Goal: Task Accomplishment & Management: Use online tool/utility

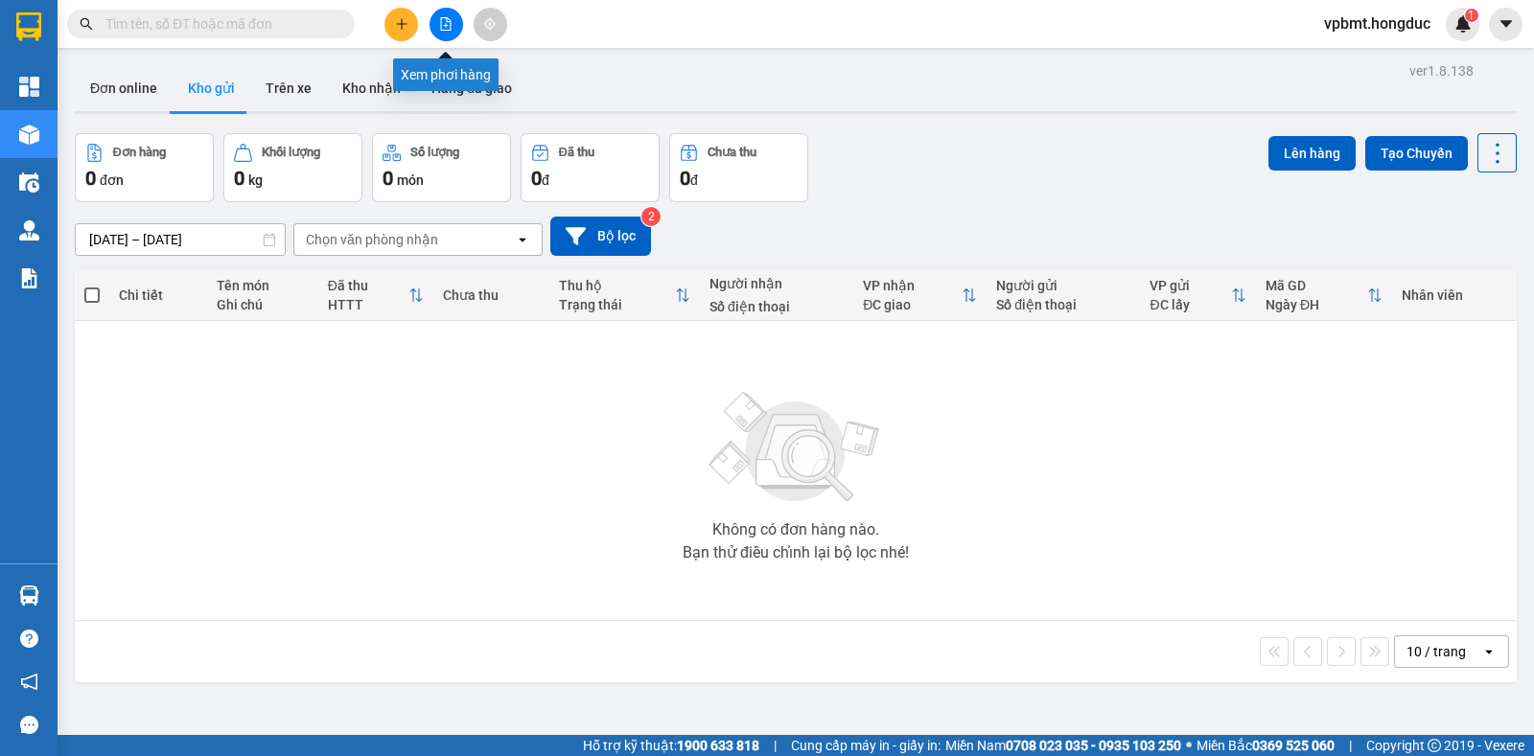
click at [443, 16] on button at bounding box center [446, 25] width 34 height 34
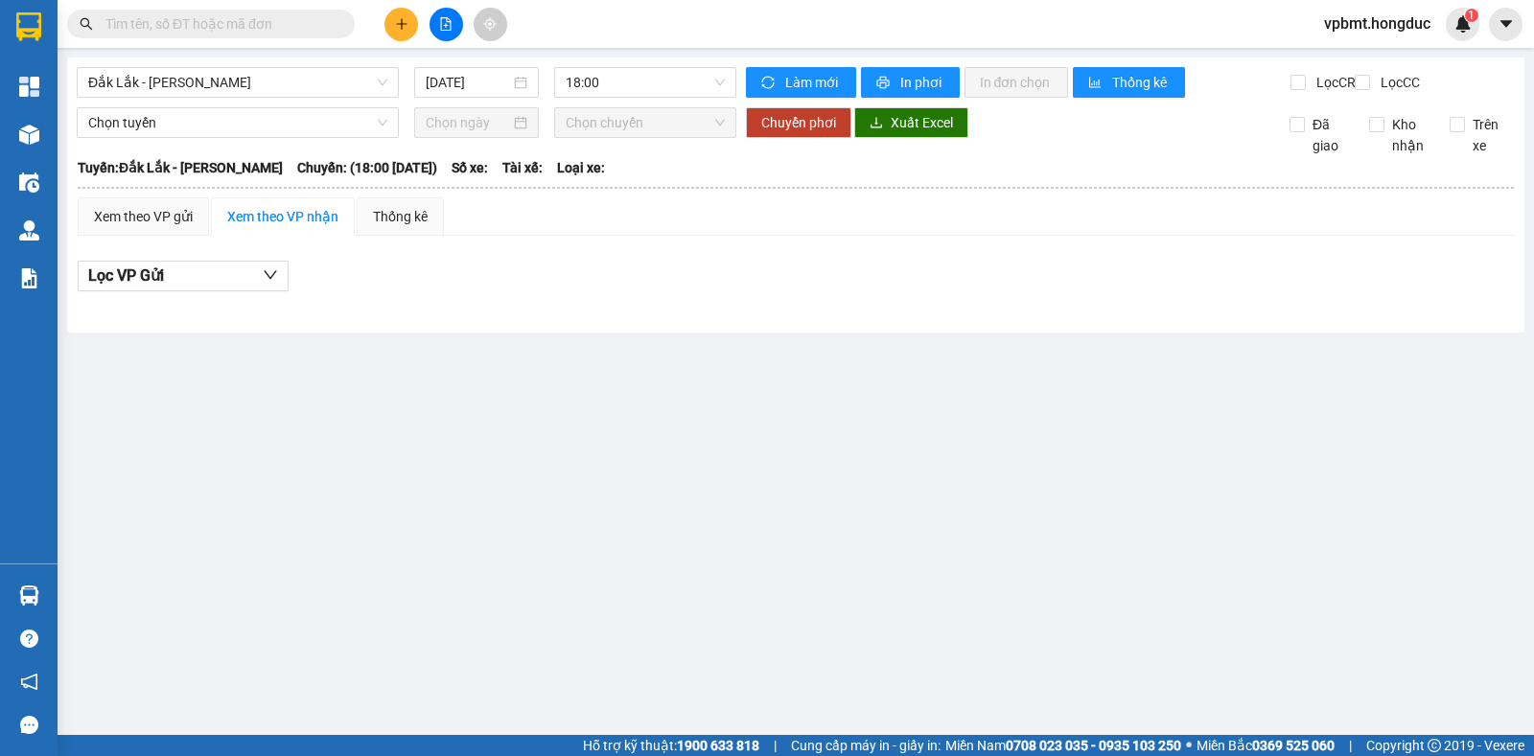
click at [306, 41] on div "Kết quả [PERSON_NAME] ( 0 ) Bộ lọc No Data vpbmt.hongduc 1" at bounding box center [767, 24] width 1534 height 48
click at [307, 72] on span "Đắk Lắk - [PERSON_NAME]" at bounding box center [237, 82] width 299 height 29
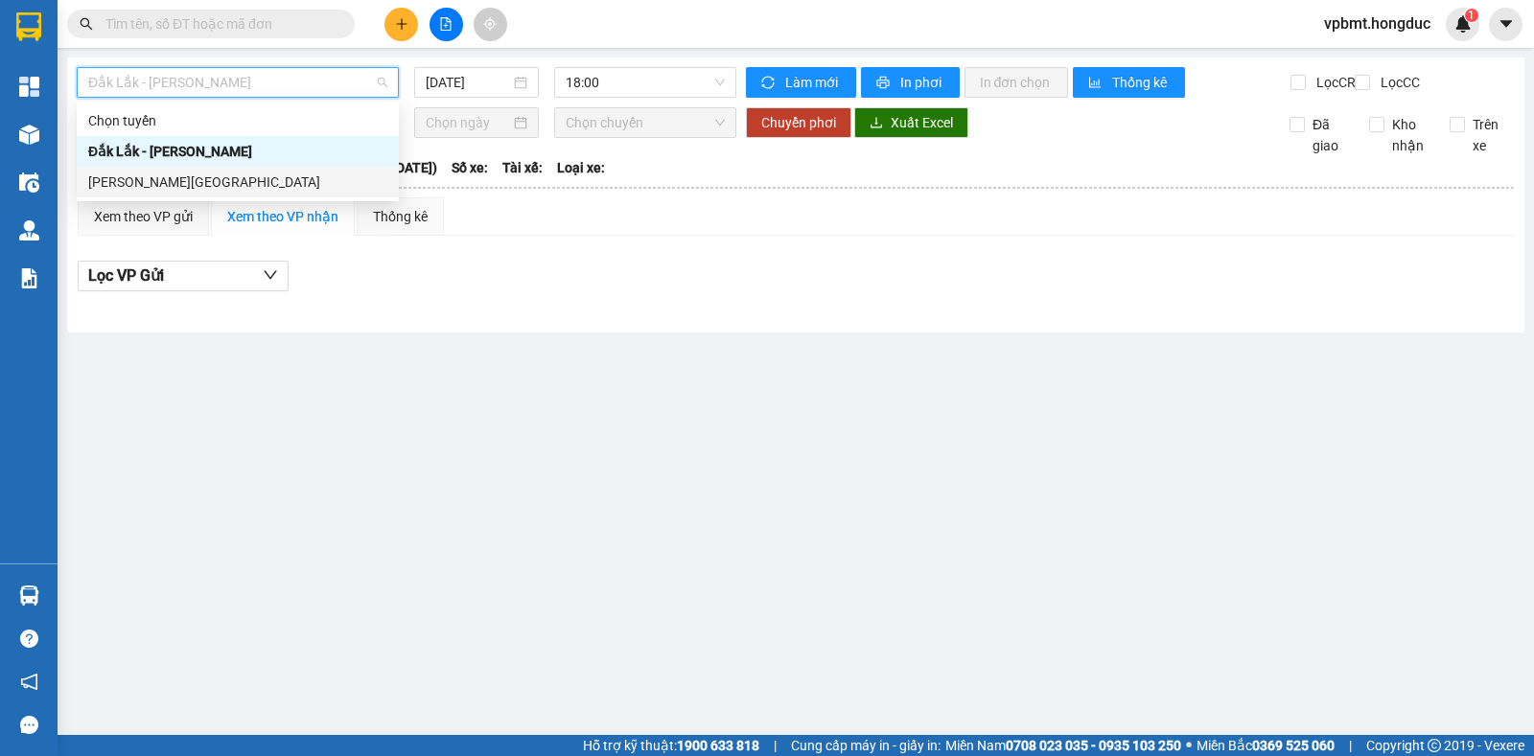
click at [287, 169] on div "[PERSON_NAME][GEOGRAPHIC_DATA]" at bounding box center [238, 182] width 322 height 31
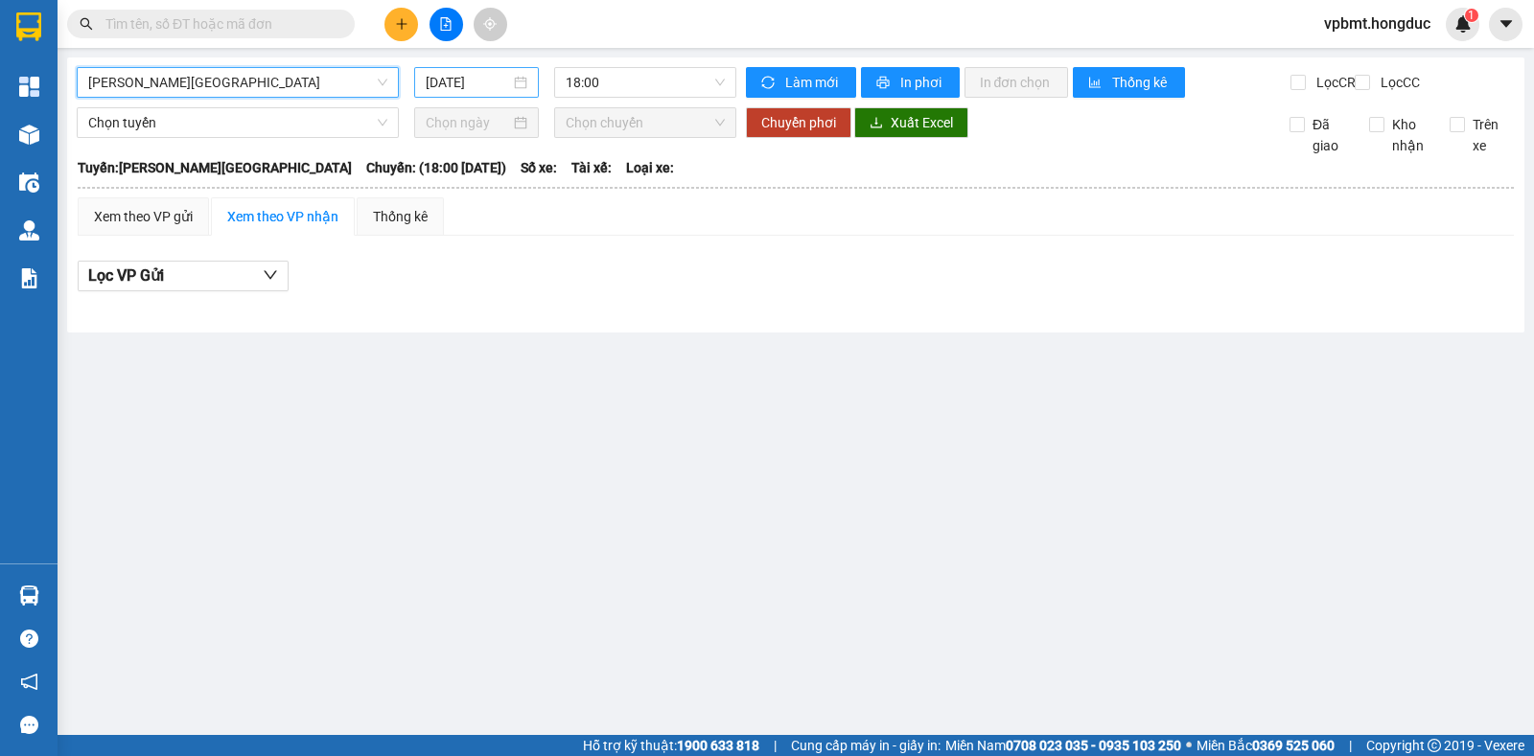
click at [459, 81] on input "[DATE]" at bounding box center [468, 82] width 85 height 21
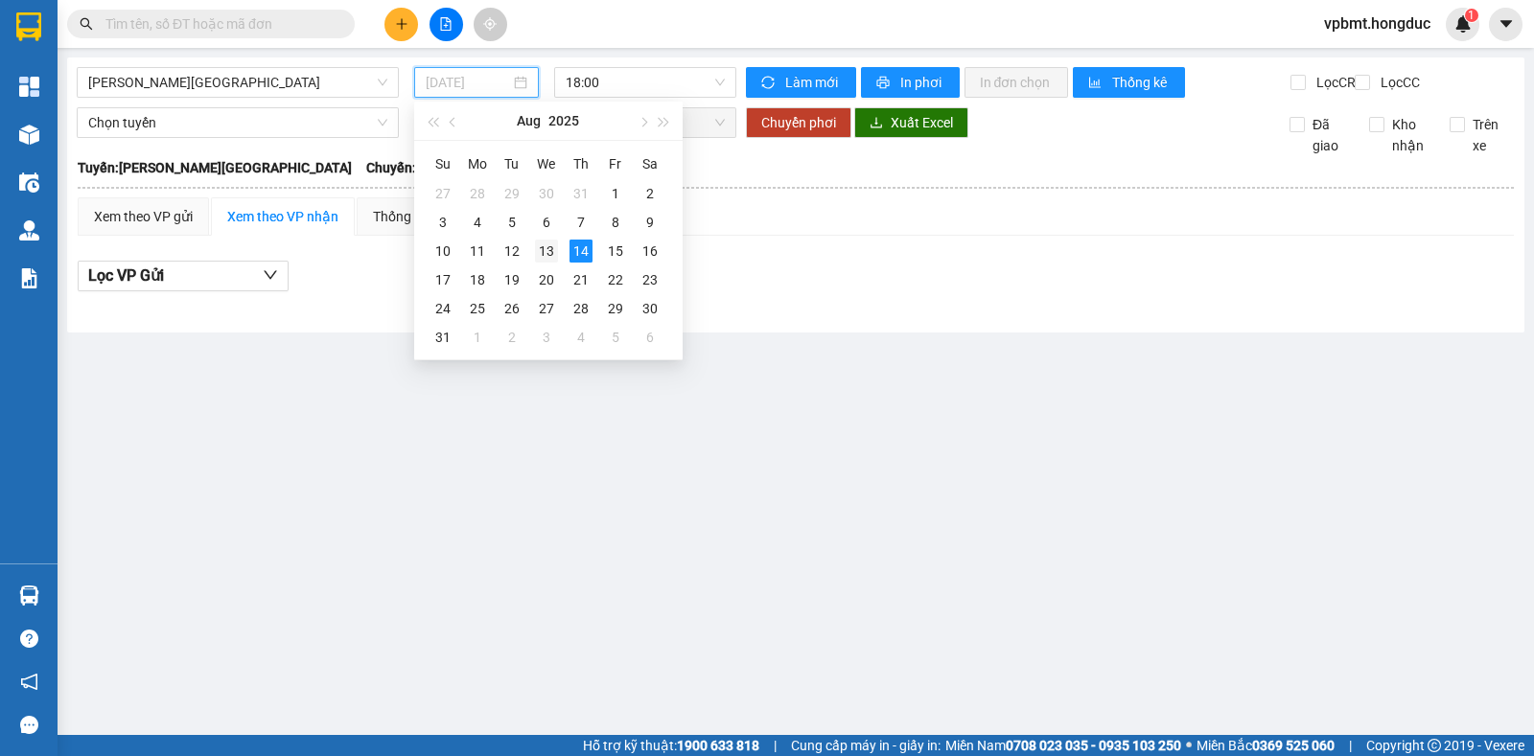
click at [550, 250] on div "13" at bounding box center [546, 251] width 23 height 23
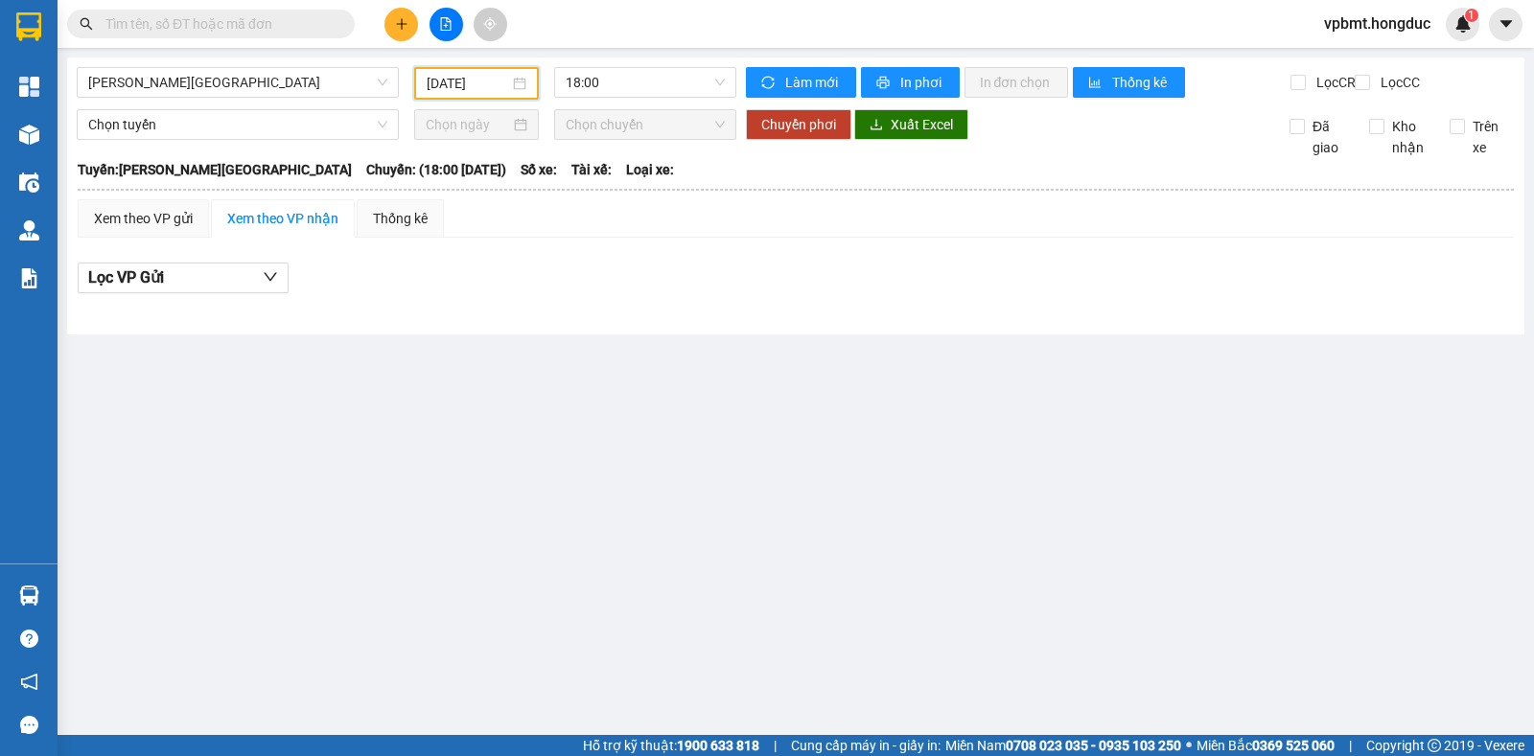
click at [483, 88] on input "[DATE]" at bounding box center [468, 83] width 83 height 21
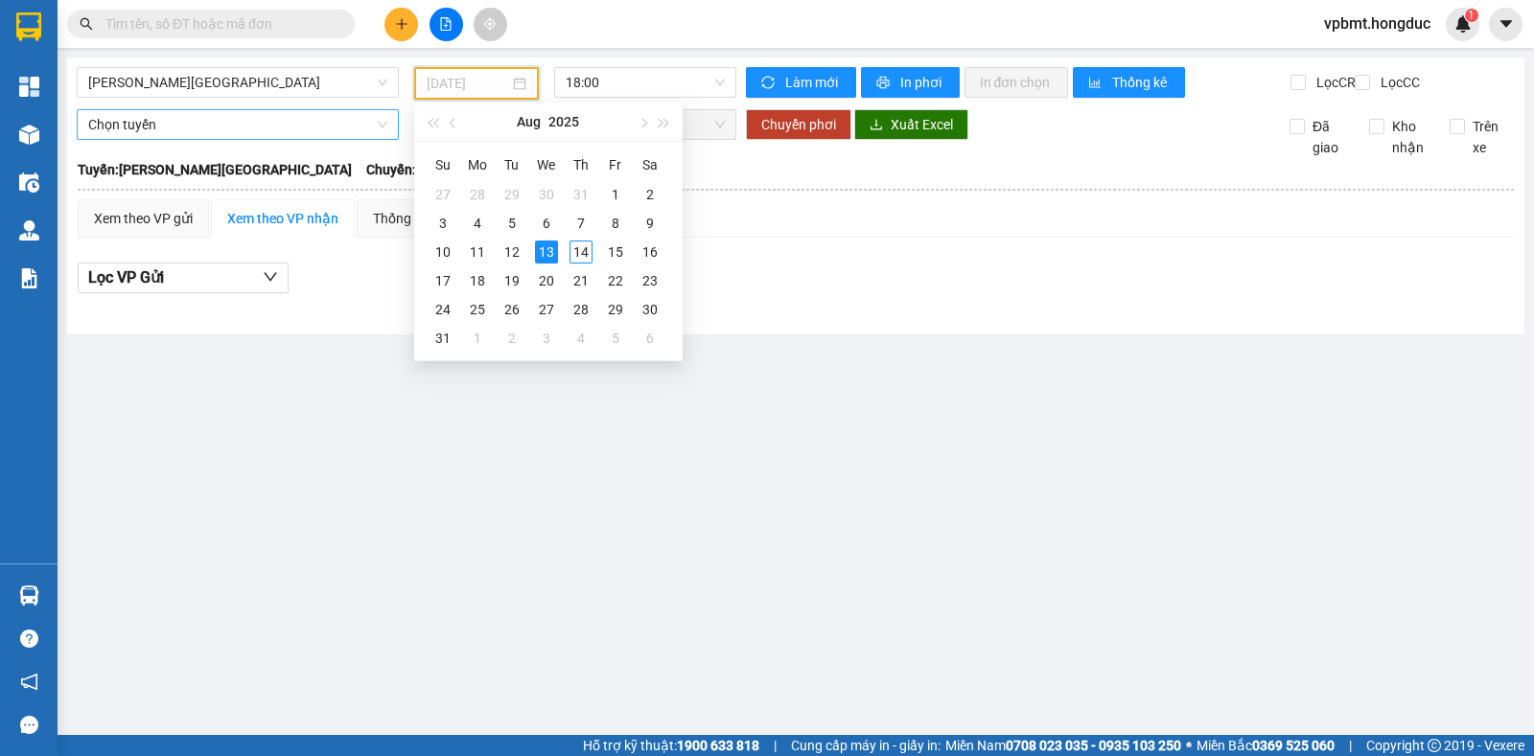
type input "[DATE]"
click at [234, 74] on span "[PERSON_NAME][GEOGRAPHIC_DATA]" at bounding box center [237, 82] width 299 height 29
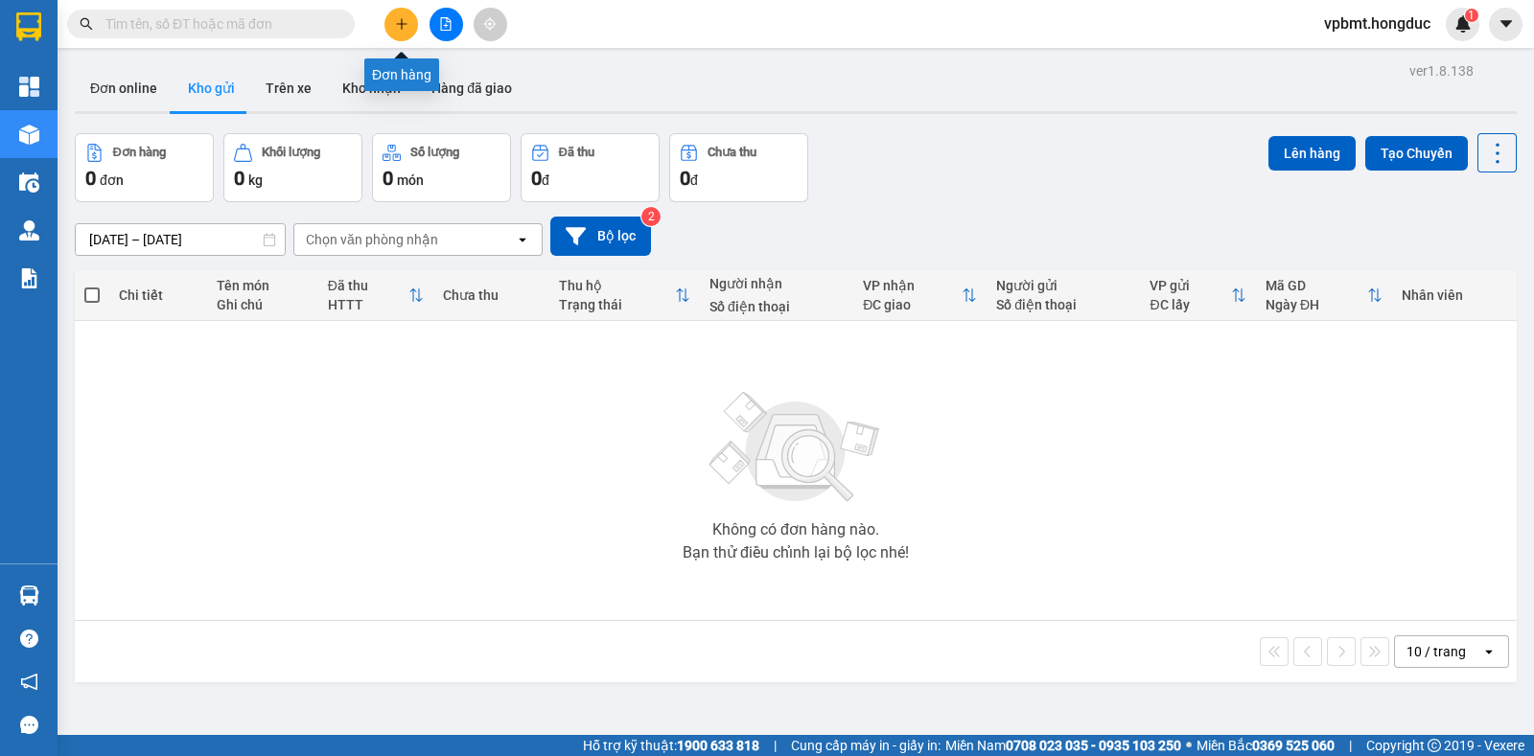
click at [463, 14] on div at bounding box center [446, 25] width 144 height 34
click at [452, 20] on icon "file-add" at bounding box center [445, 23] width 13 height 13
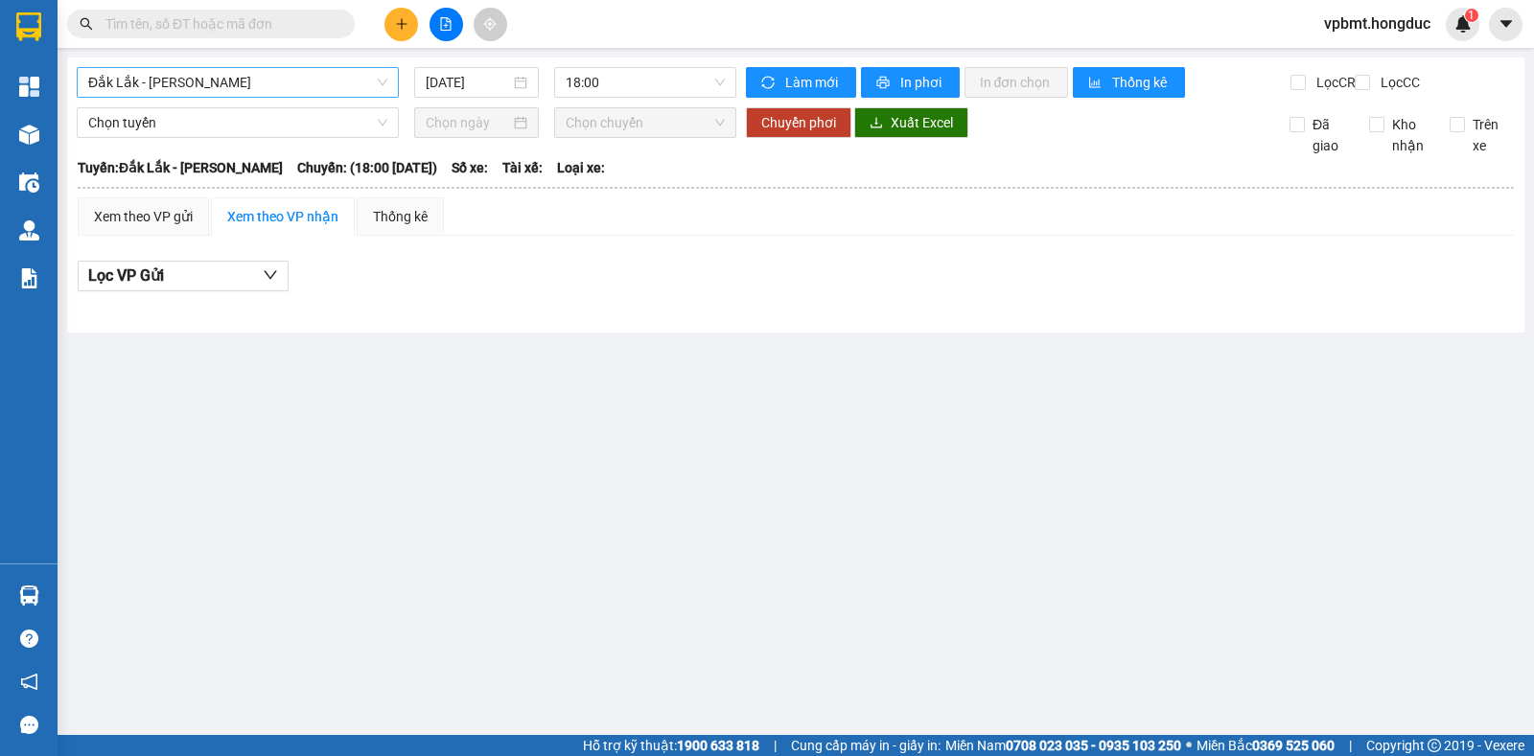
click at [337, 92] on span "Đắk Lắk - [PERSON_NAME]" at bounding box center [237, 82] width 299 height 29
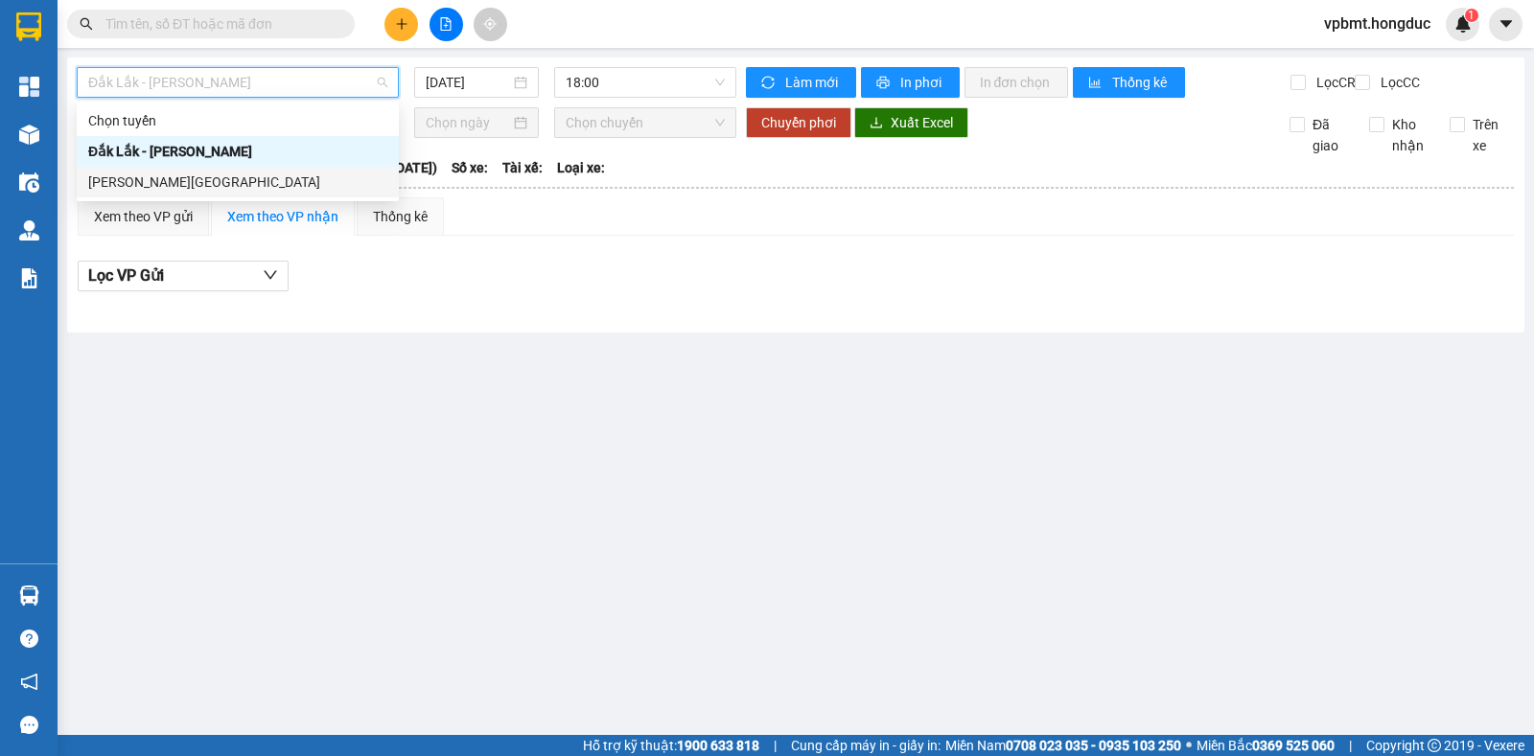
click at [321, 182] on div "[PERSON_NAME][GEOGRAPHIC_DATA]" at bounding box center [237, 182] width 299 height 21
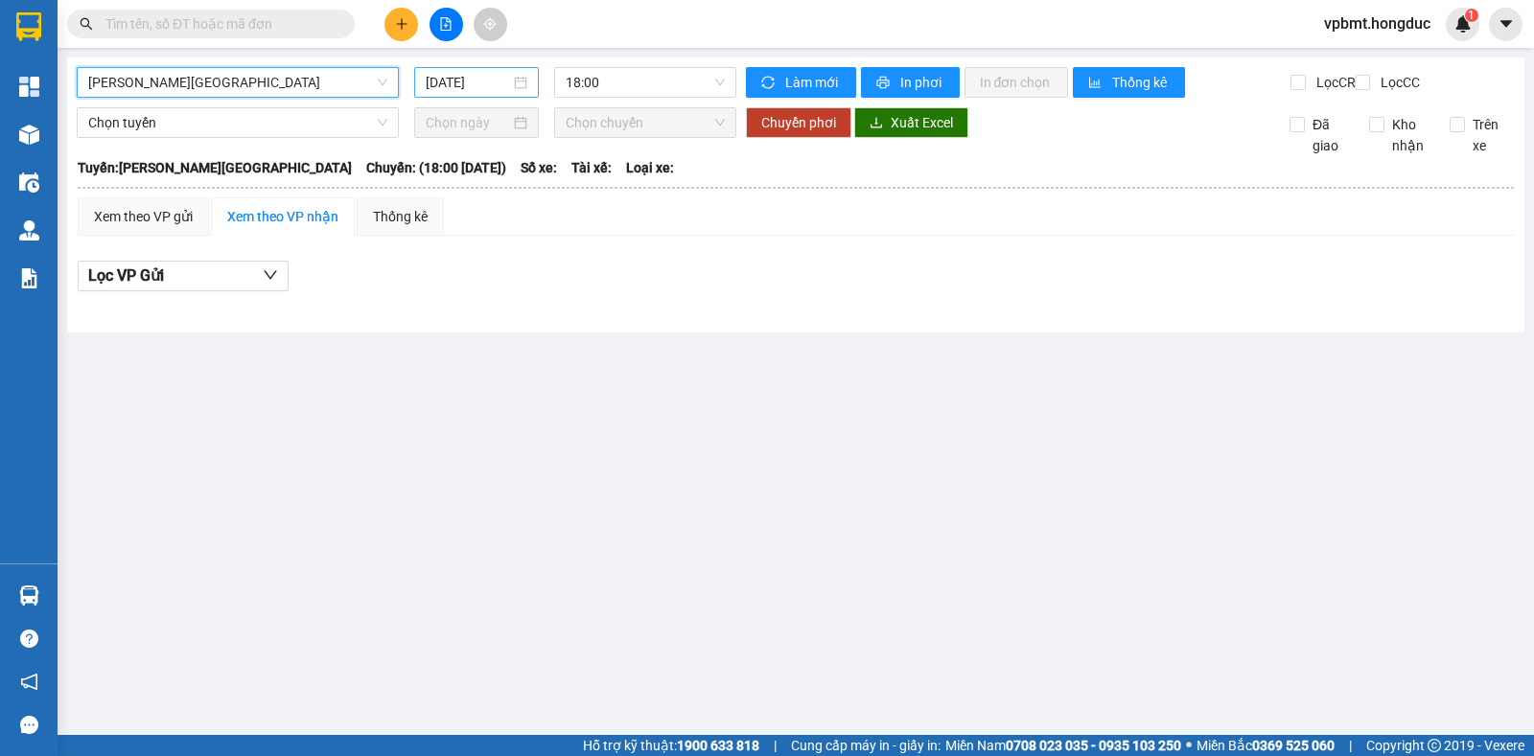
click at [453, 82] on input "[DATE]" at bounding box center [468, 82] width 85 height 21
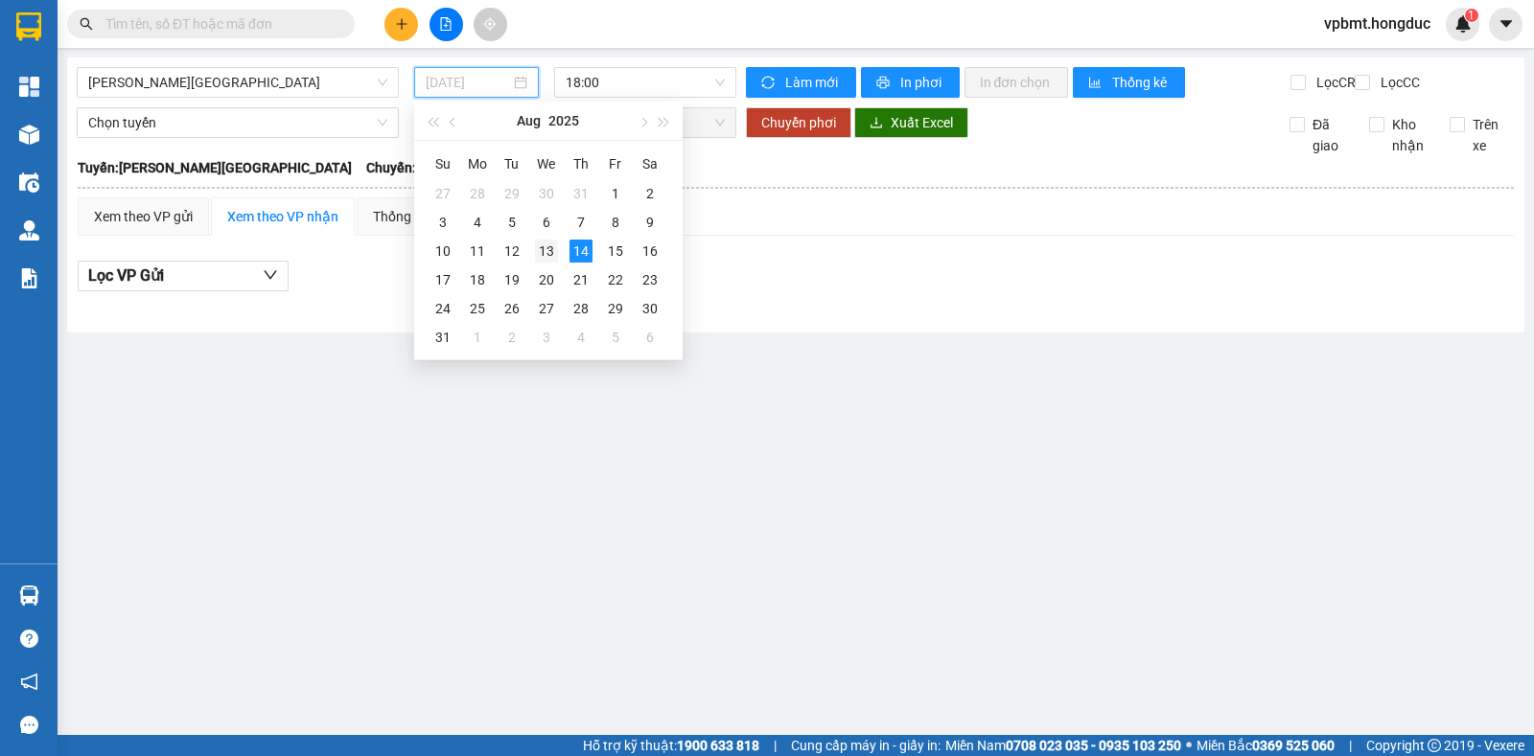
click at [540, 254] on div "13" at bounding box center [546, 251] width 23 height 23
type input "[DATE]"
